Goal: Task Accomplishment & Management: Manage account settings

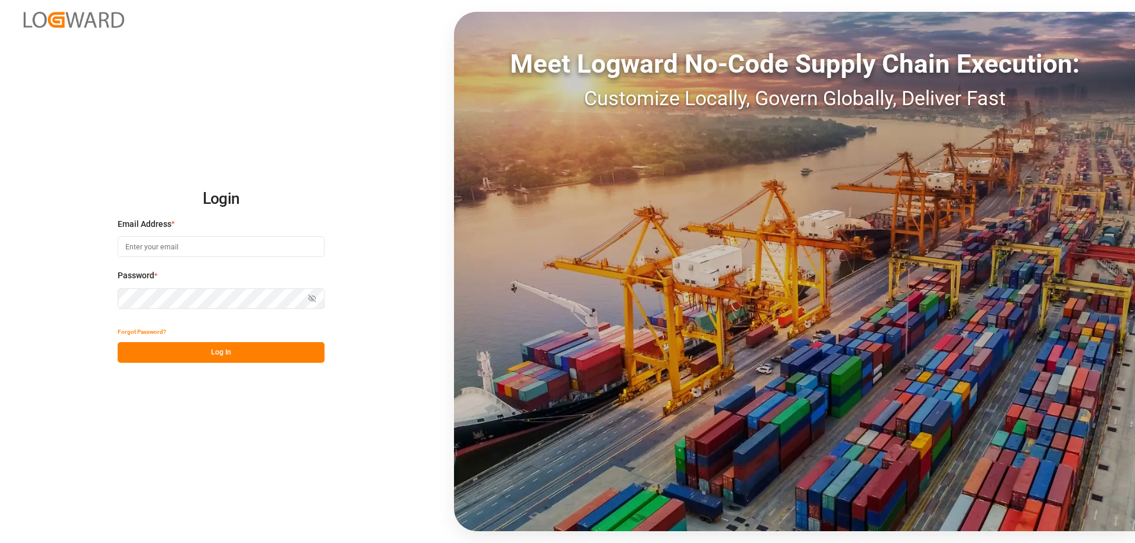
type input "[PERSON_NAME][EMAIL_ADDRESS][DOMAIN_NAME]"
click at [193, 348] on button "Log In" at bounding box center [221, 352] width 207 height 21
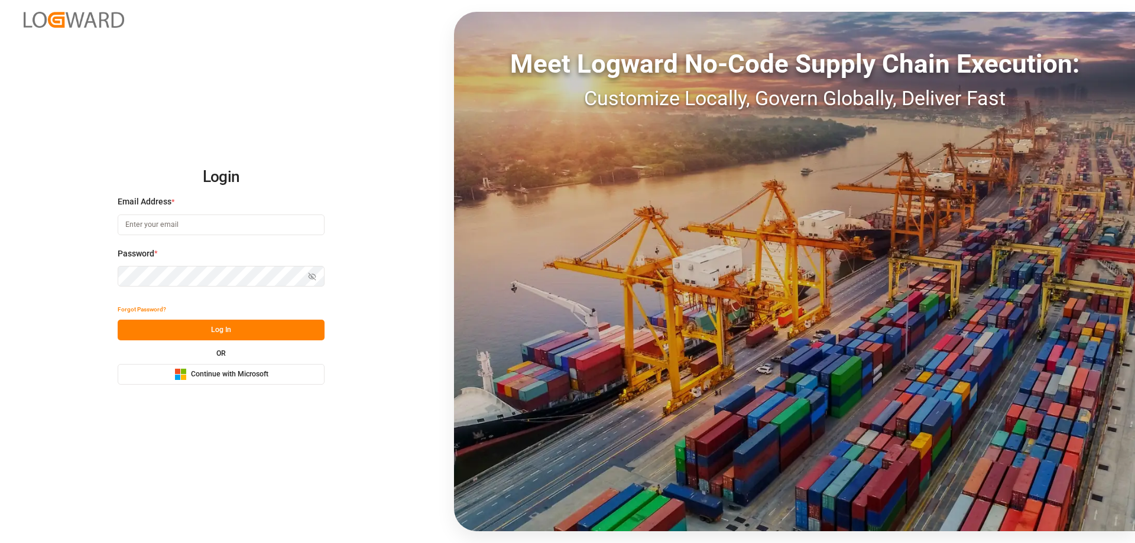
type input "[PERSON_NAME][EMAIL_ADDRESS][DOMAIN_NAME]"
click at [173, 328] on button "Log In" at bounding box center [221, 330] width 207 height 21
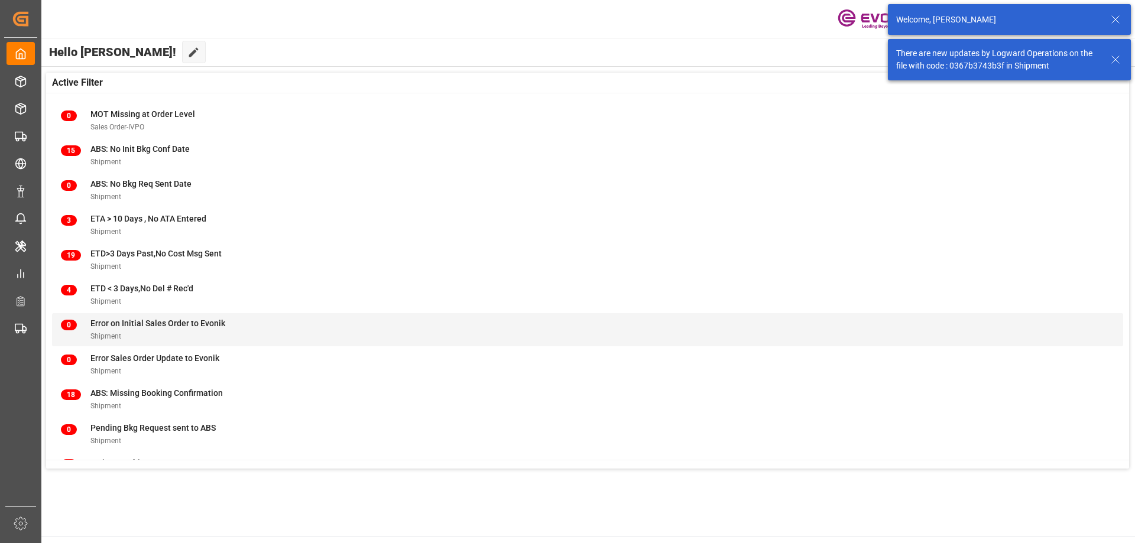
scroll to position [116, 0]
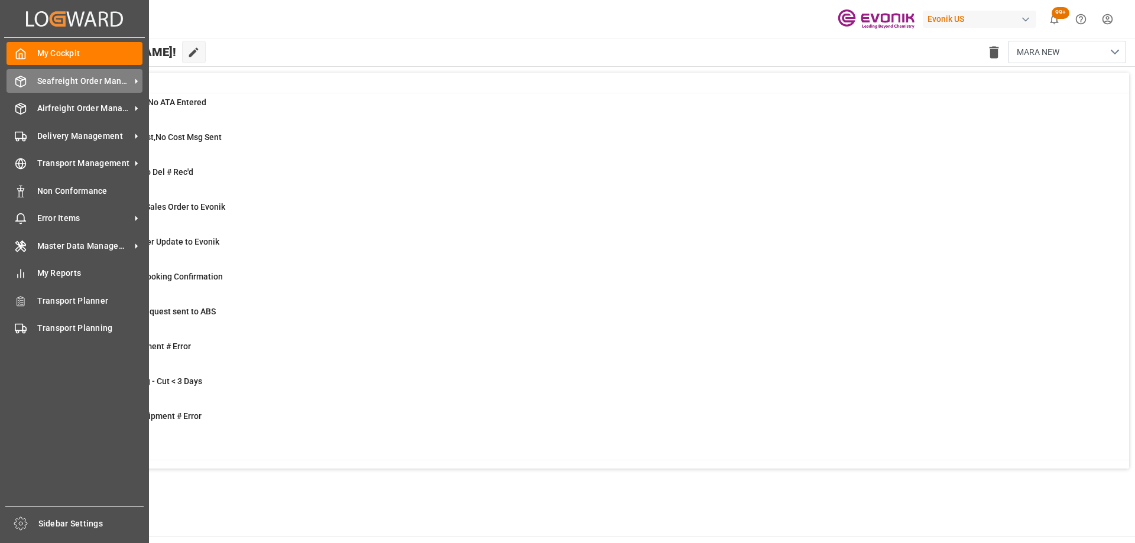
click at [98, 75] on span "Seafreight Order Management" at bounding box center [83, 81] width 93 height 12
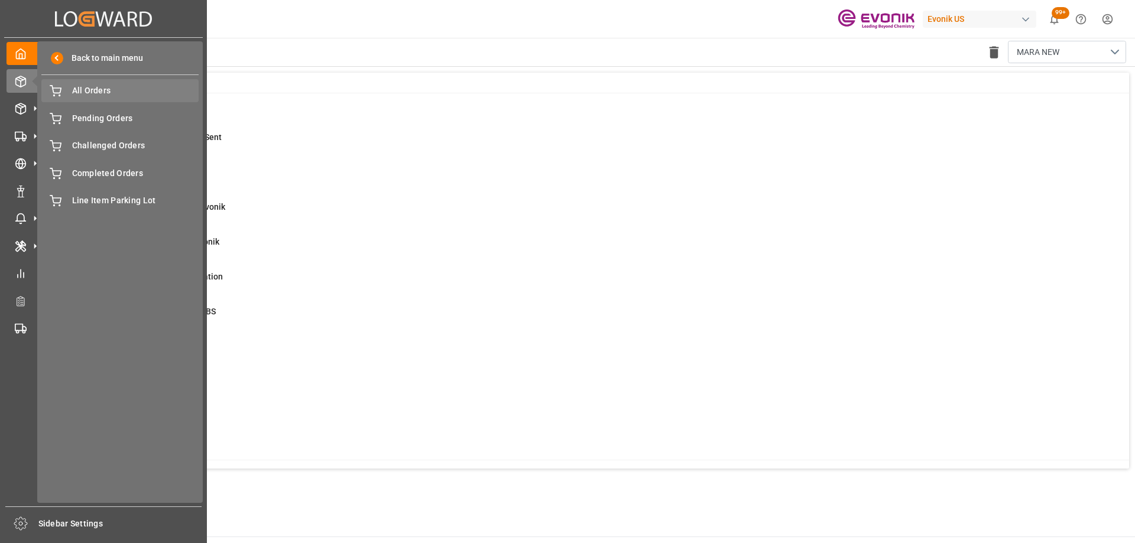
click at [102, 92] on span "All Orders" at bounding box center [135, 91] width 127 height 12
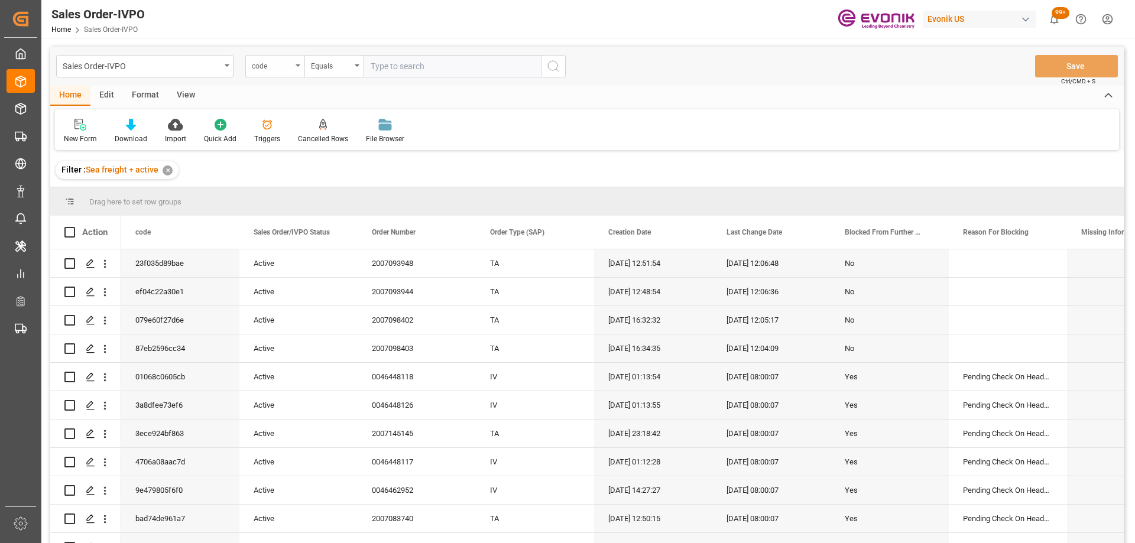
click at [293, 68] on div "code" at bounding box center [274, 66] width 59 height 22
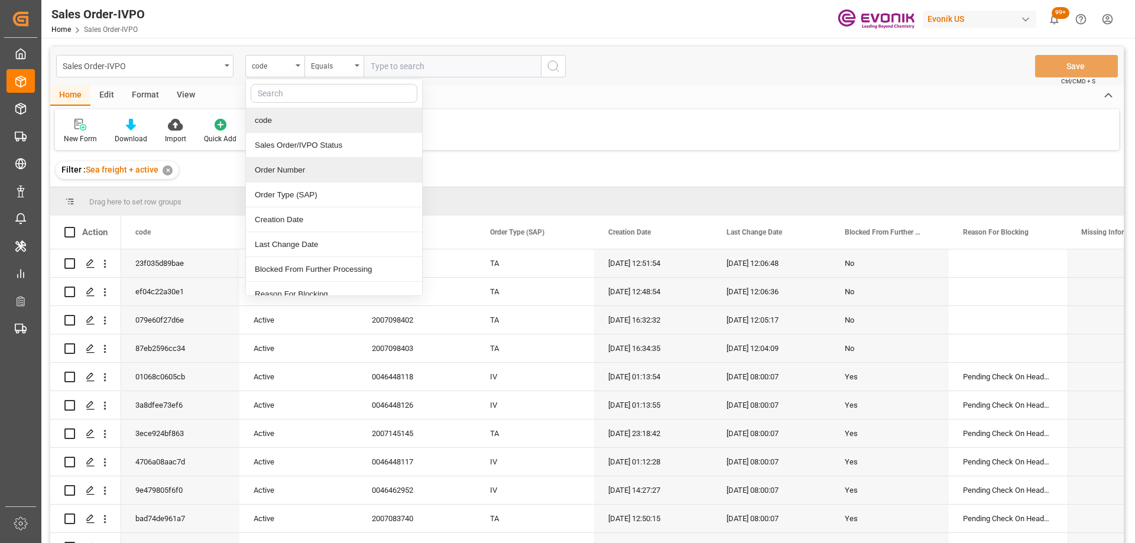
click at [292, 171] on div "Order Number" at bounding box center [334, 170] width 176 height 25
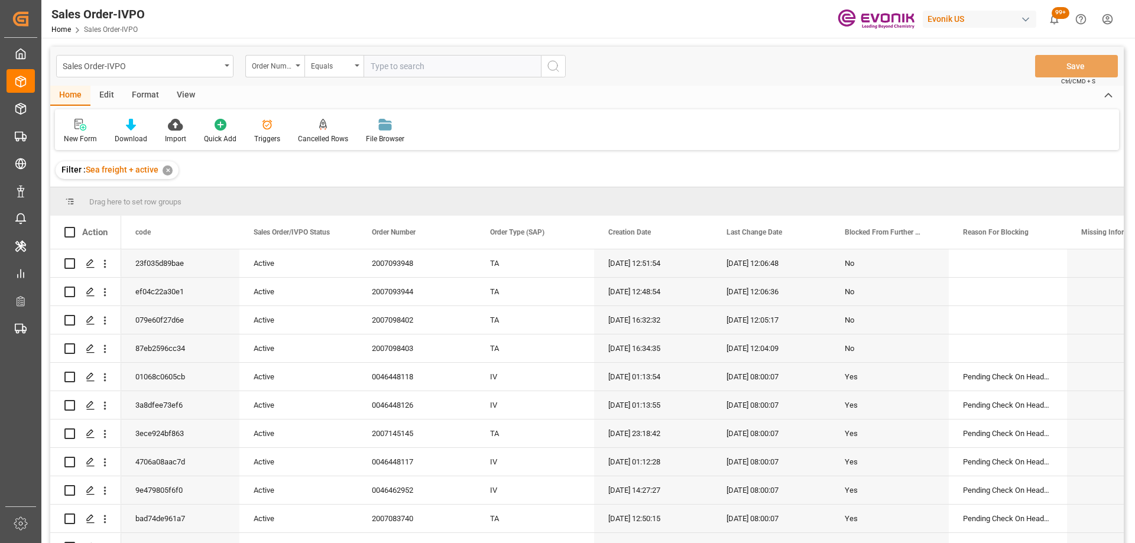
click at [382, 54] on div "Sales Order-IVPO Order Number Equals Save Ctrl/CMD + S" at bounding box center [587, 66] width 1074 height 39
click at [406, 67] on input "text" at bounding box center [452, 66] width 177 height 22
paste input "0046460739"
type input "0046460739"
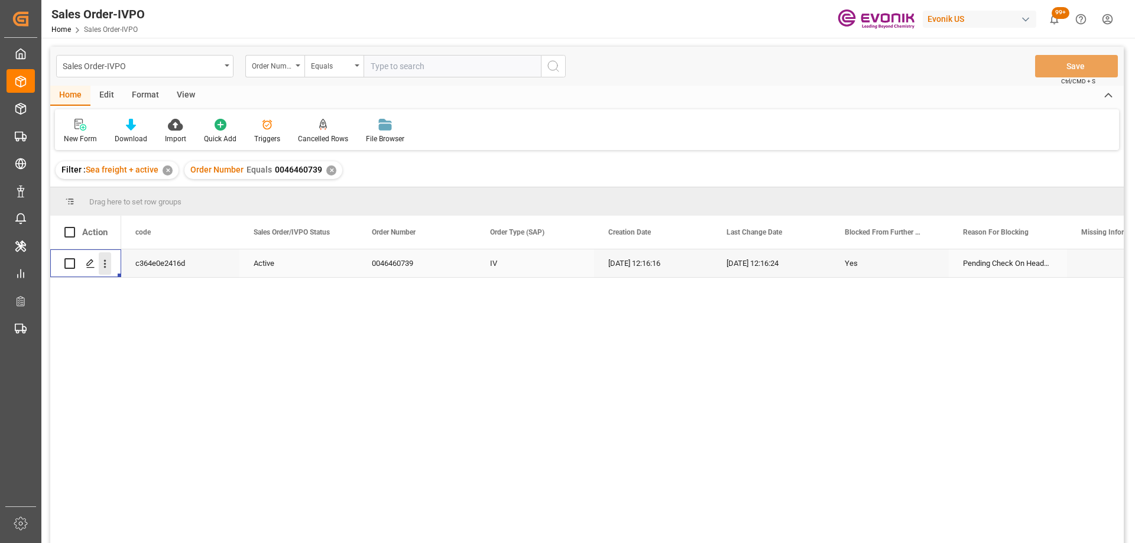
click at [102, 273] on button "open menu" at bounding box center [105, 264] width 12 height 22
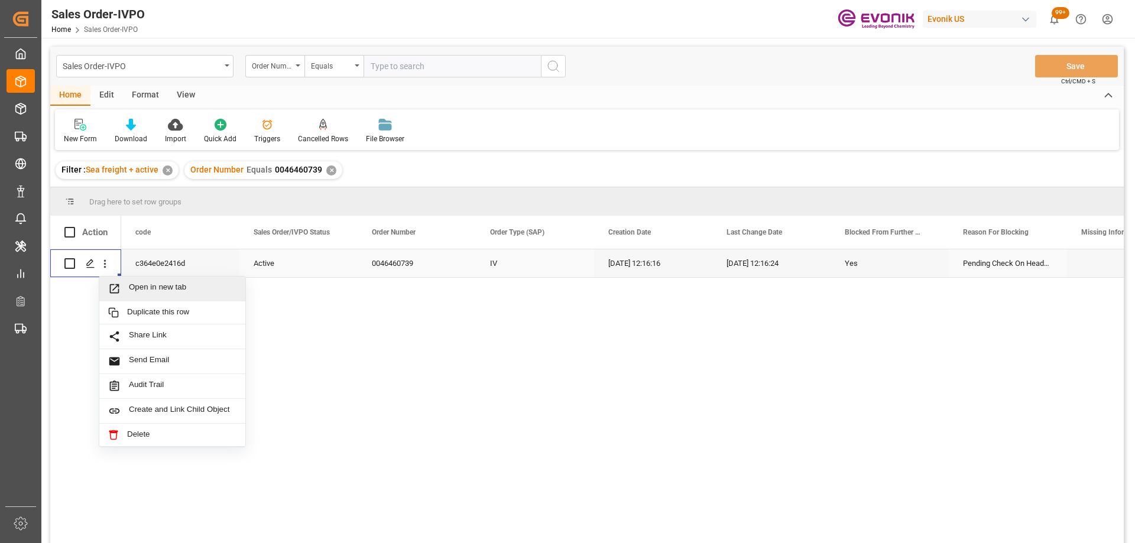
click at [143, 292] on span "Open in new tab" at bounding box center [183, 289] width 108 height 12
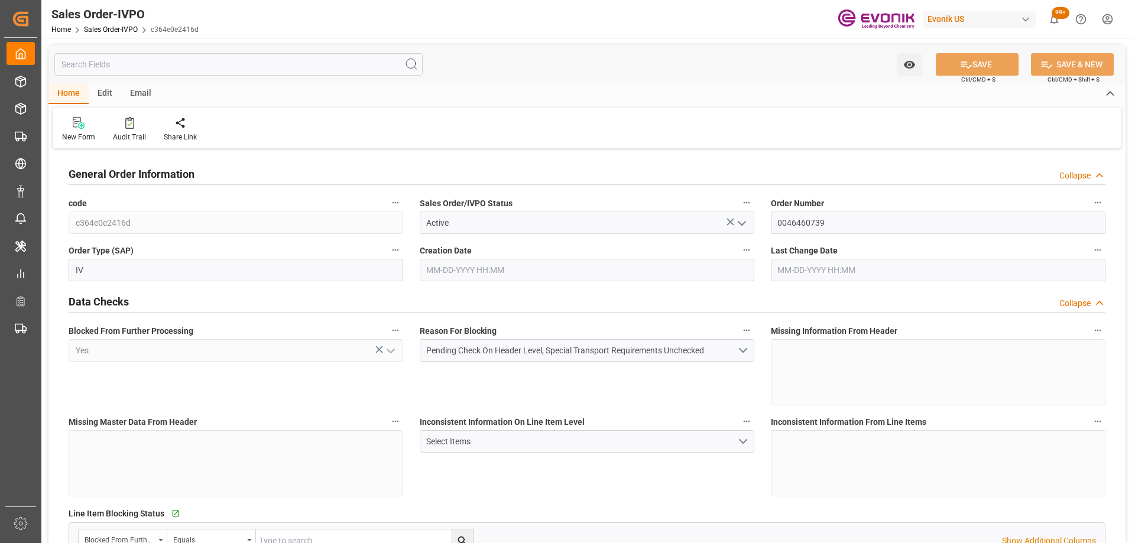
type input "CNSHA"
type input "0"
type input "1"
type input "6151.824"
type input "[DATE] 12:16"
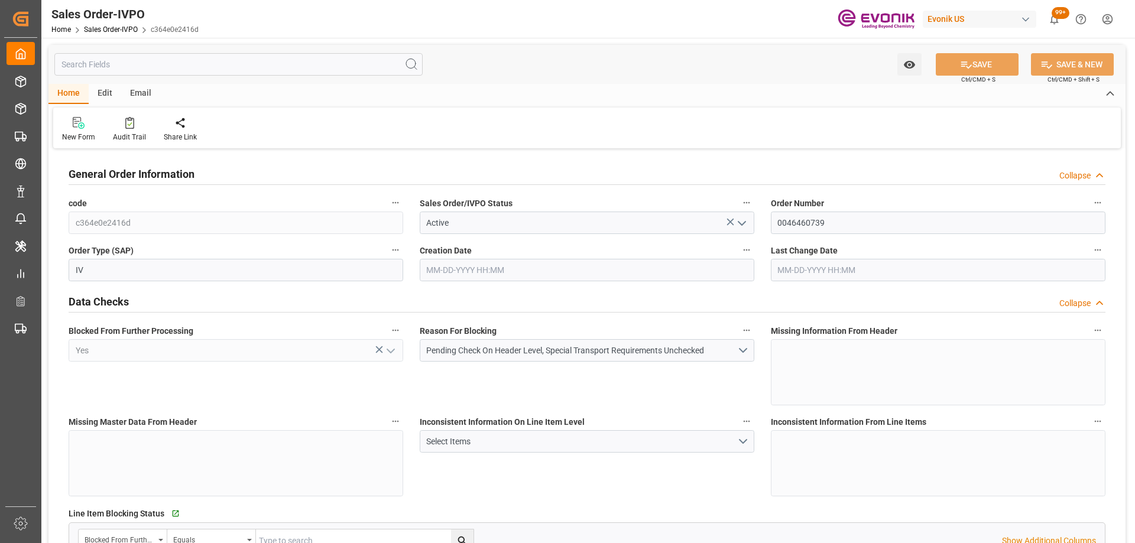
type input "[DATE] 12:16"
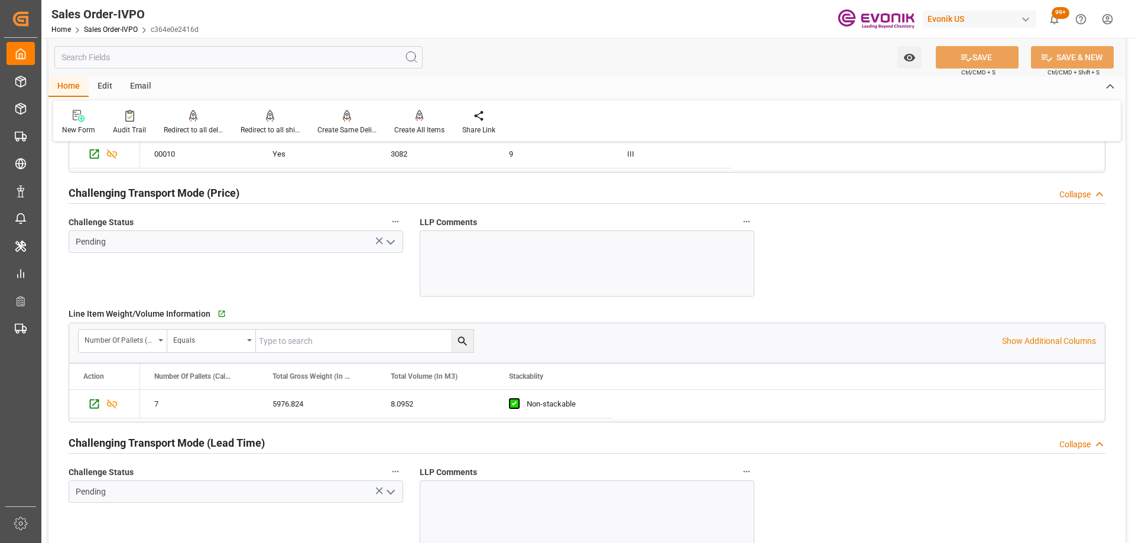
scroll to position [1656, 0]
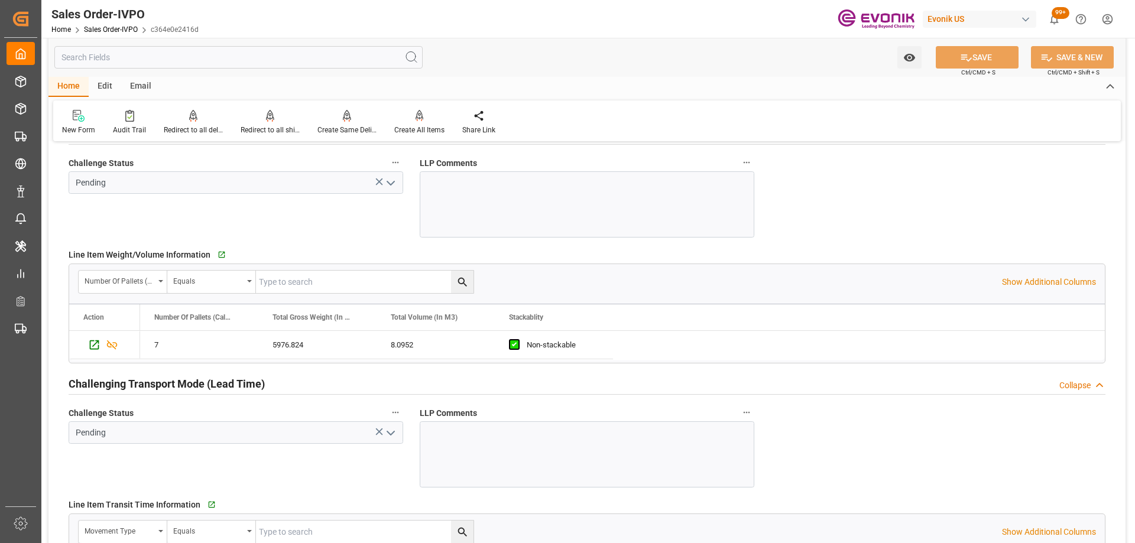
click at [256, 223] on div "Challenge Status Pending" at bounding box center [235, 196] width 351 height 91
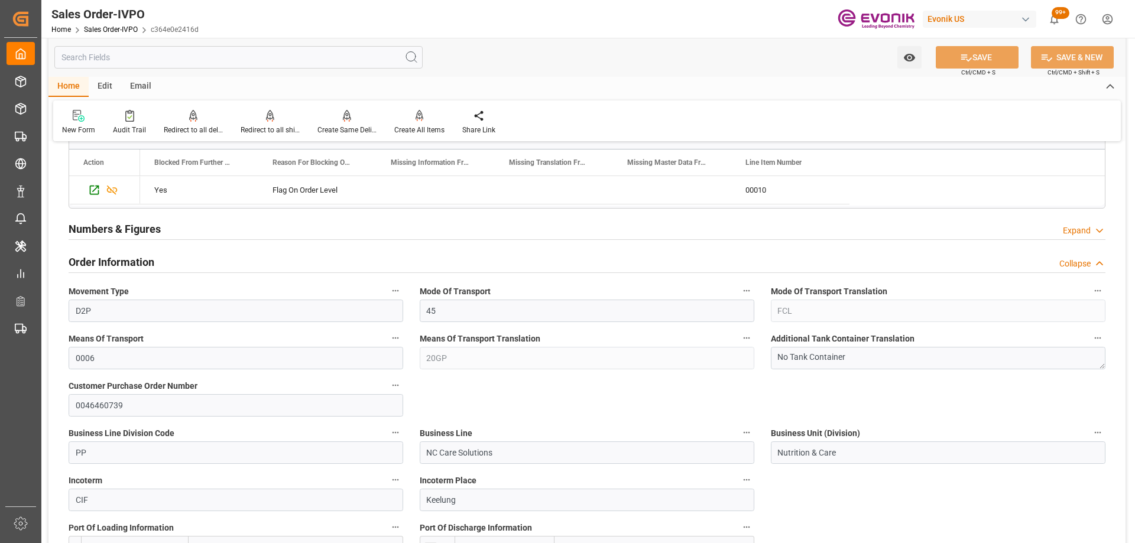
scroll to position [650, 0]
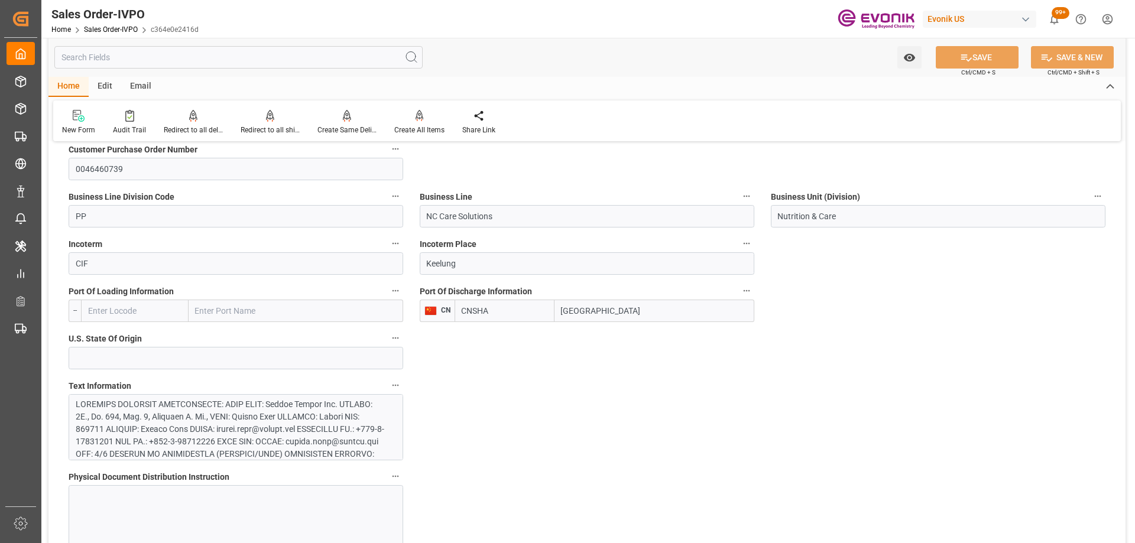
click at [749, 242] on icon "button" at bounding box center [746, 243] width 9 height 9
click at [753, 253] on li "Audits" at bounding box center [769, 244] width 60 height 20
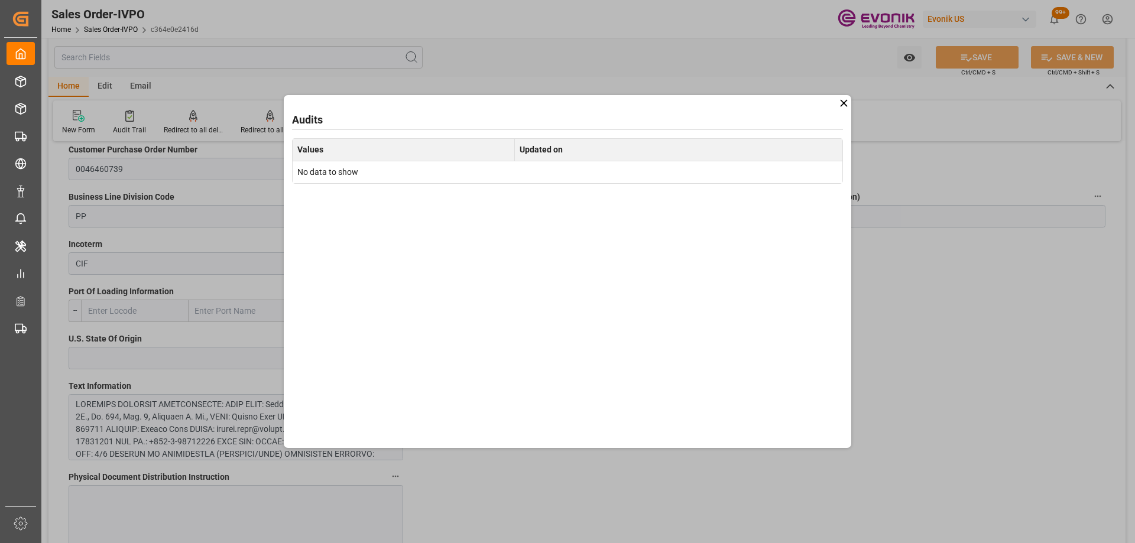
click at [843, 105] on icon at bounding box center [844, 103] width 12 height 12
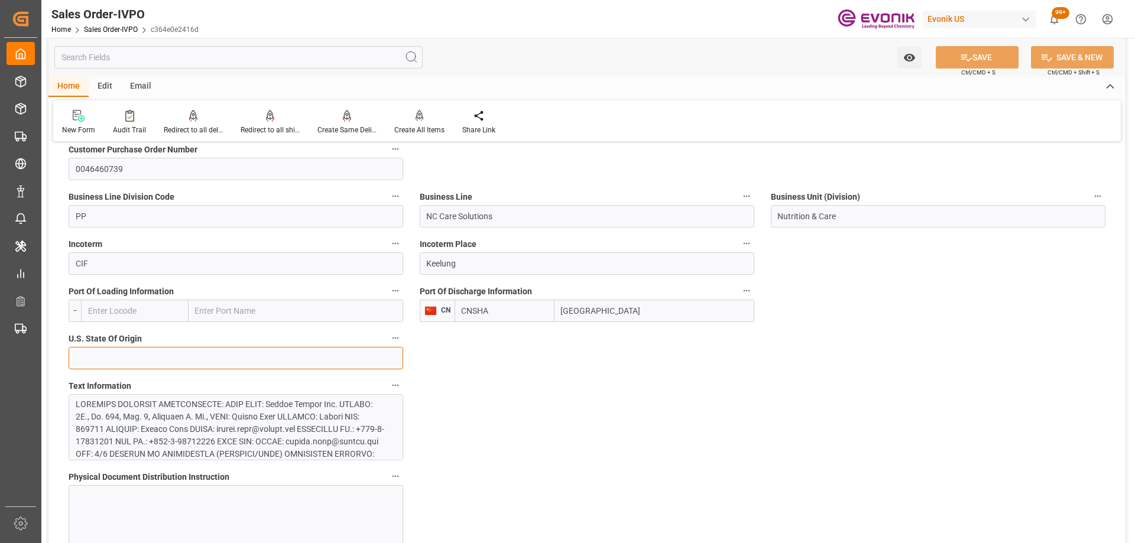
click at [139, 360] on input at bounding box center [236, 358] width 335 height 22
type input "."
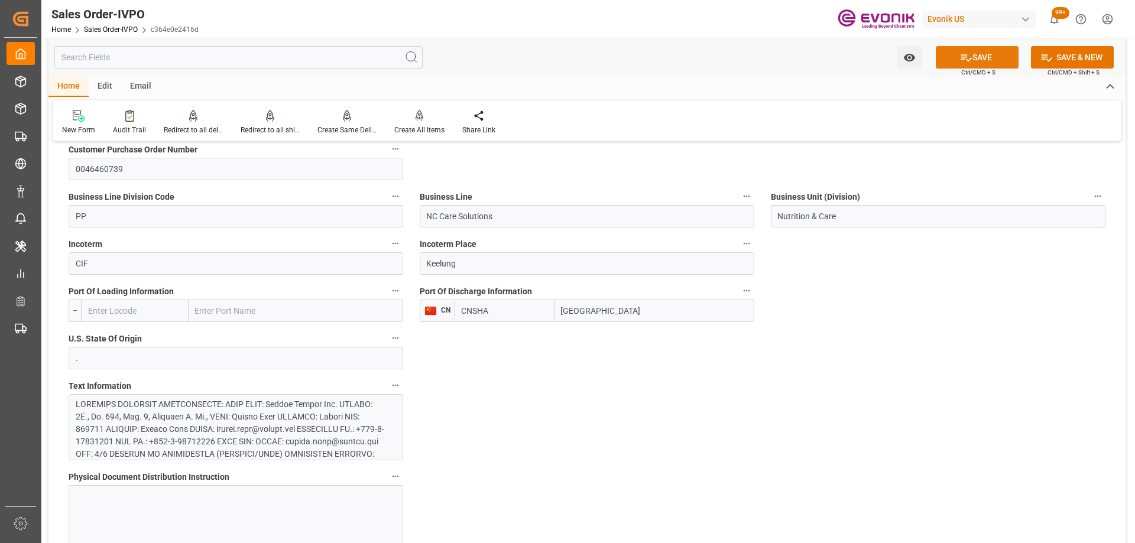
click at [962, 57] on icon at bounding box center [967, 57] width 11 height 7
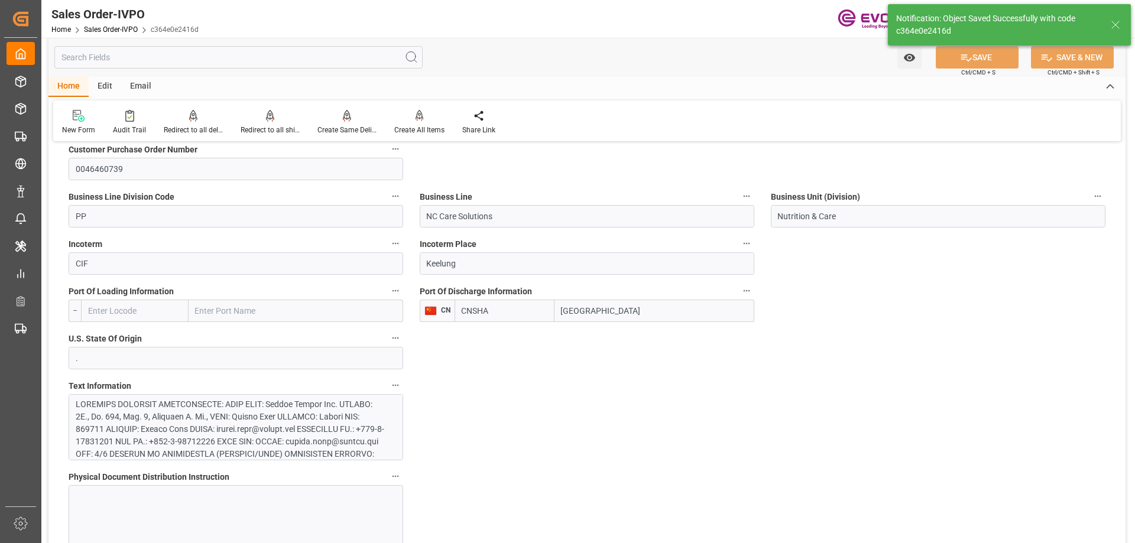
type input "[DATE] 12:24"
type input "1"
type input "16.1904"
type input "17000"
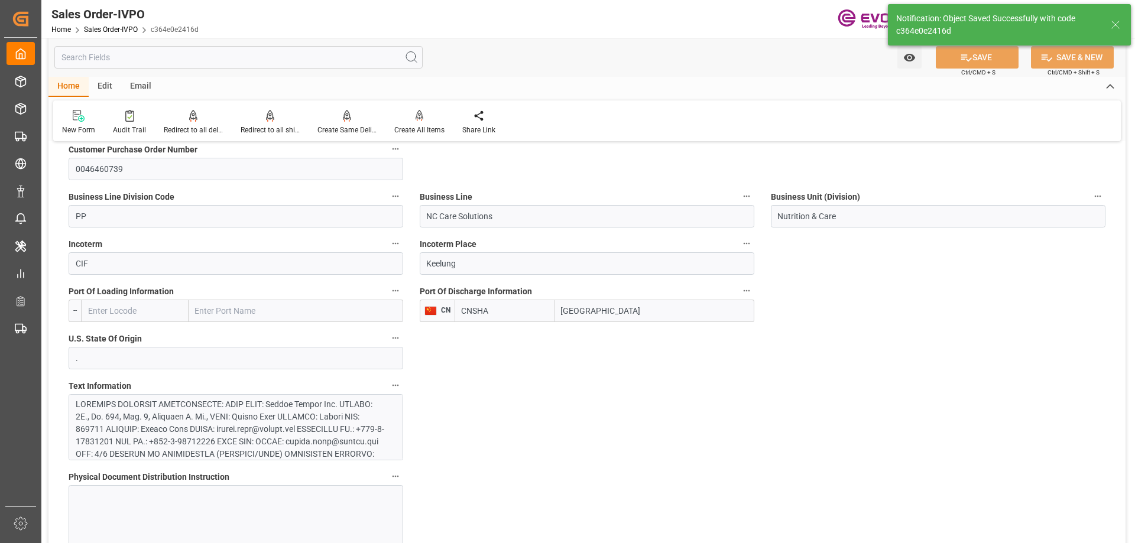
type input "30"
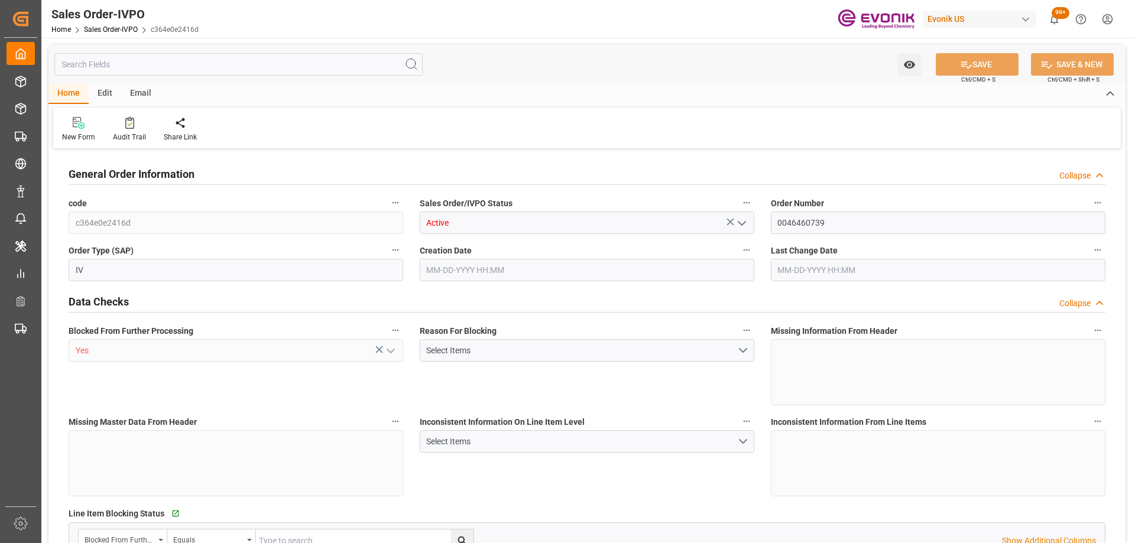
type input "CNSHA"
type input "0"
type input "1"
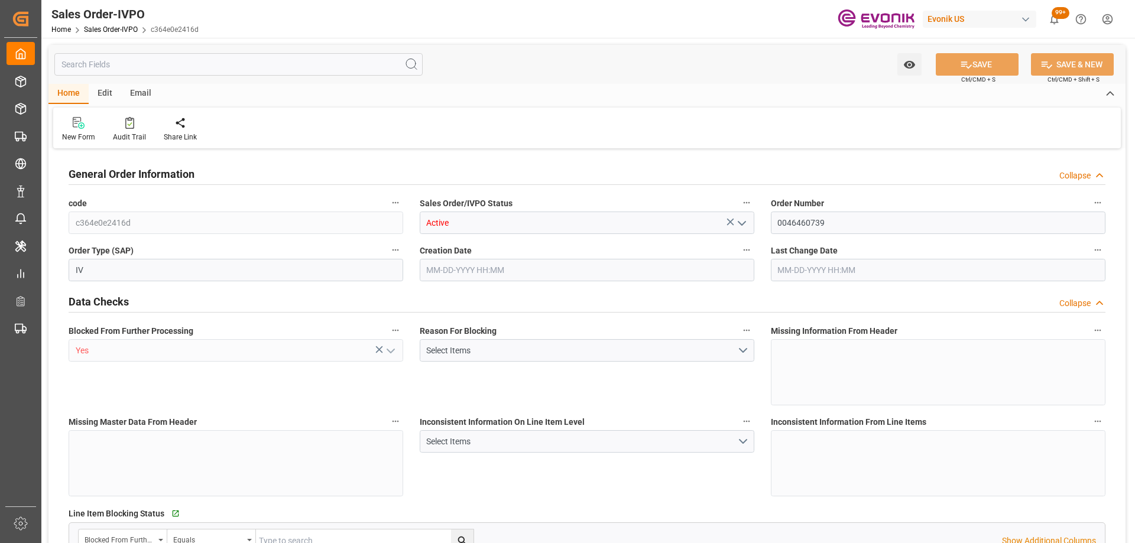
type input "6151.824"
type input "16.1904"
type input "17000"
type input "30"
type input "08-20-2025 12:16"
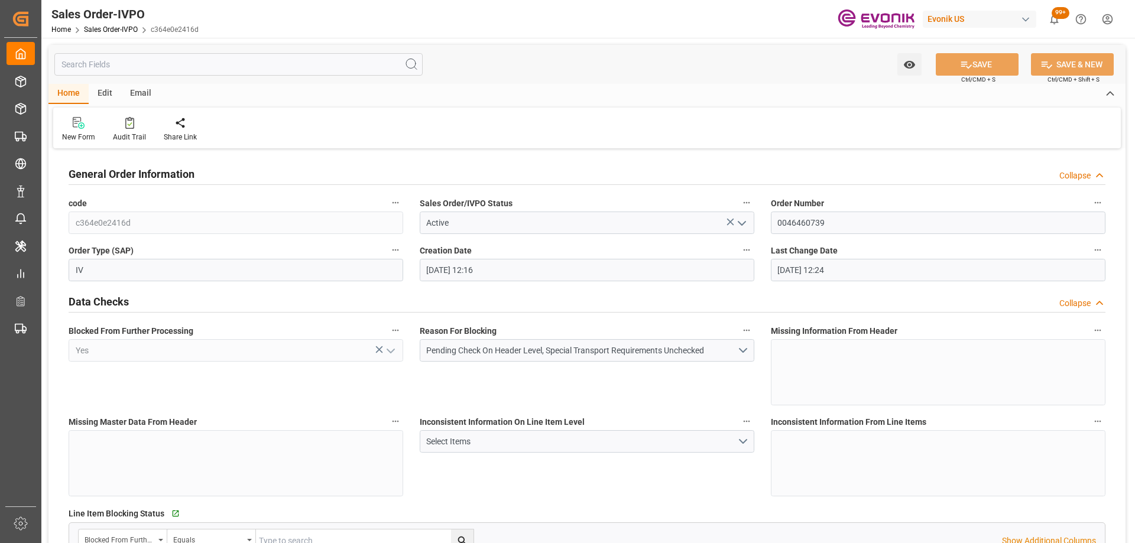
type input "08-21-2025 12:24"
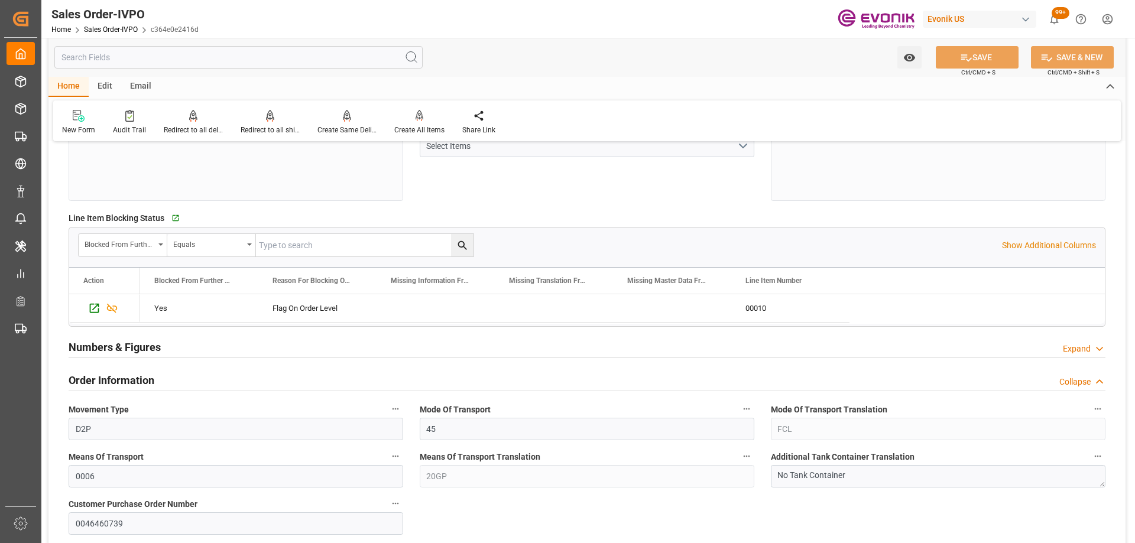
scroll to position [532, 0]
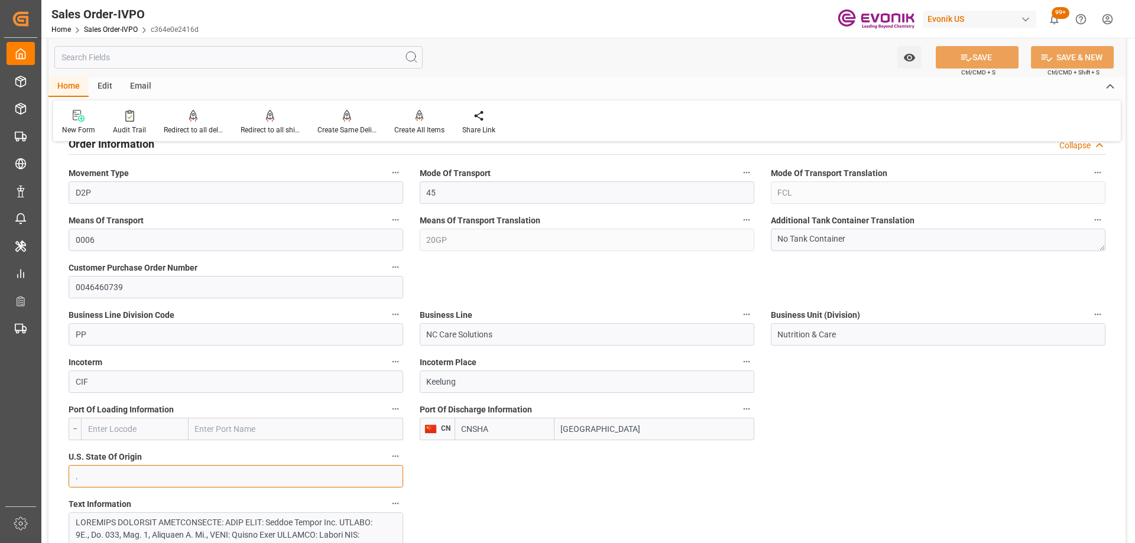
click at [187, 467] on input "." at bounding box center [236, 476] width 335 height 22
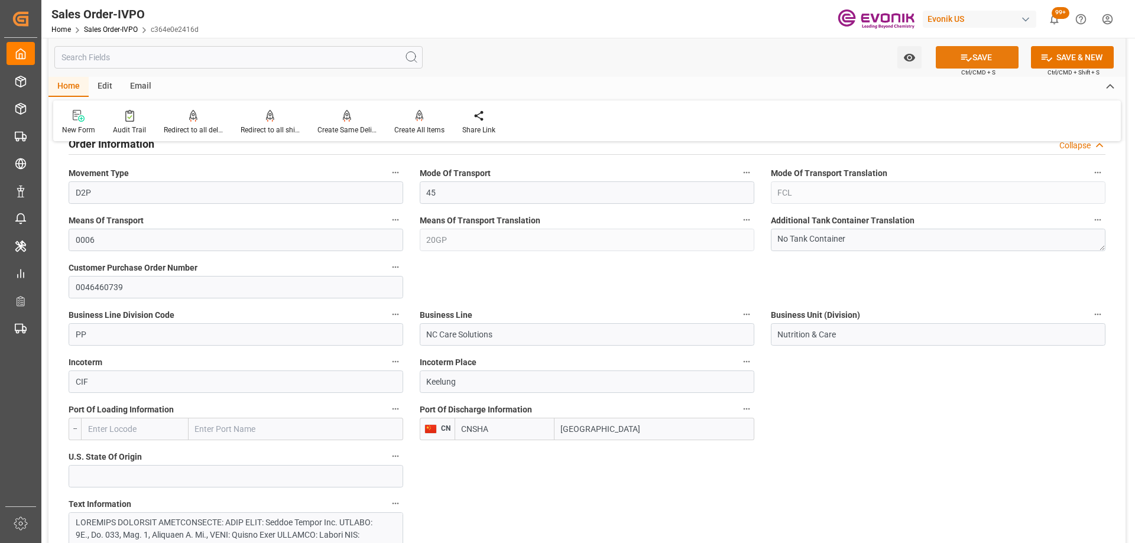
click at [986, 61] on button "SAVE" at bounding box center [977, 57] width 83 height 22
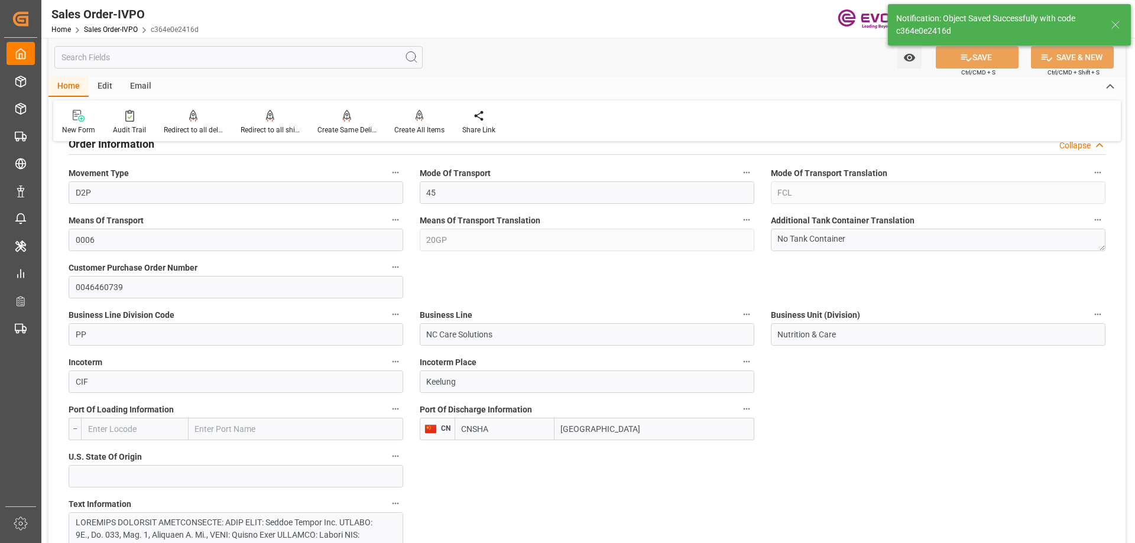
type input "08-21-2025 12:25"
